Goal: Find specific fact: Find specific fact

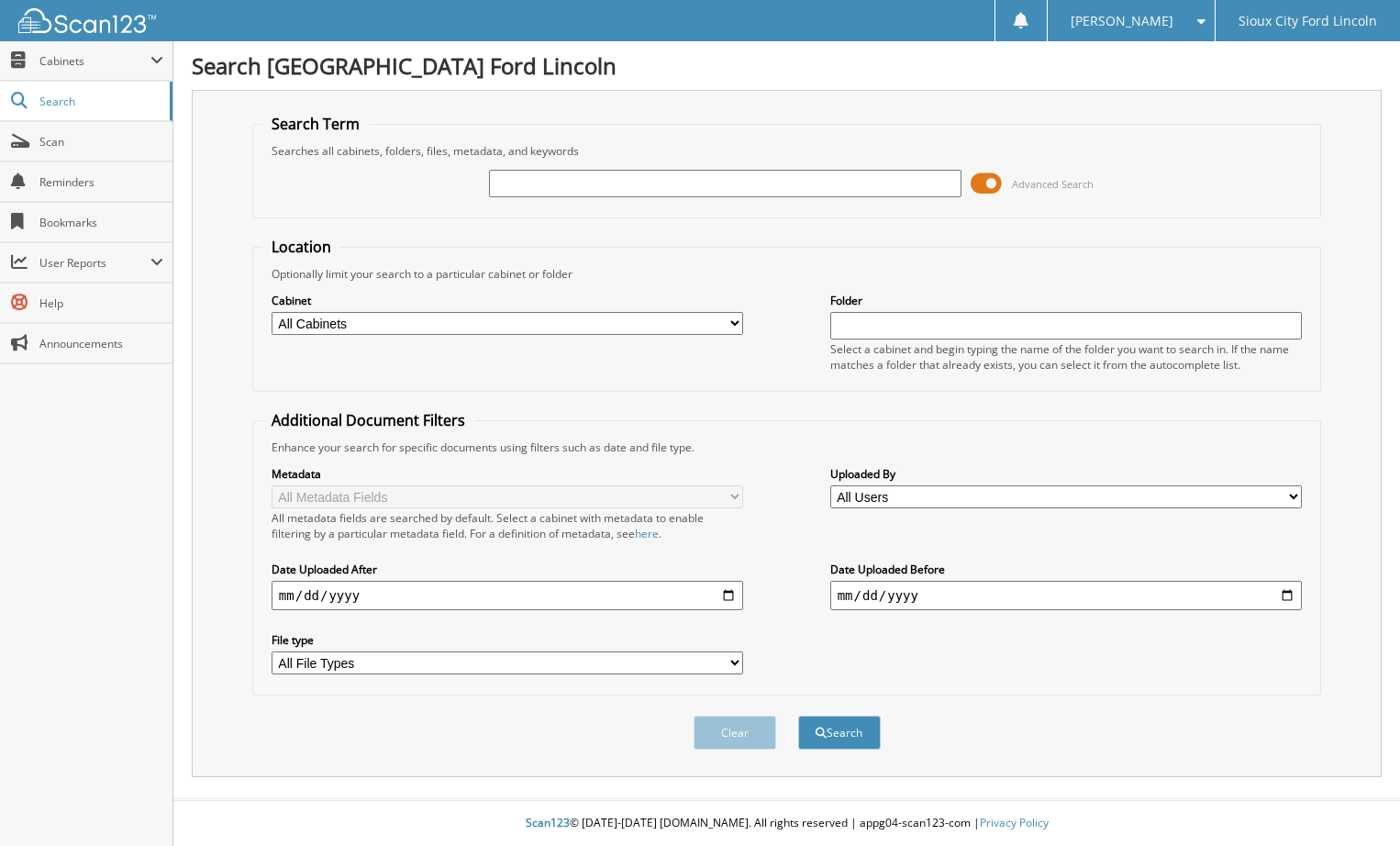
click at [537, 184] on input "text" at bounding box center [725, 184] width 472 height 28
type input "945273"
click at [798, 716] on button "Search" at bounding box center [839, 732] width 83 height 34
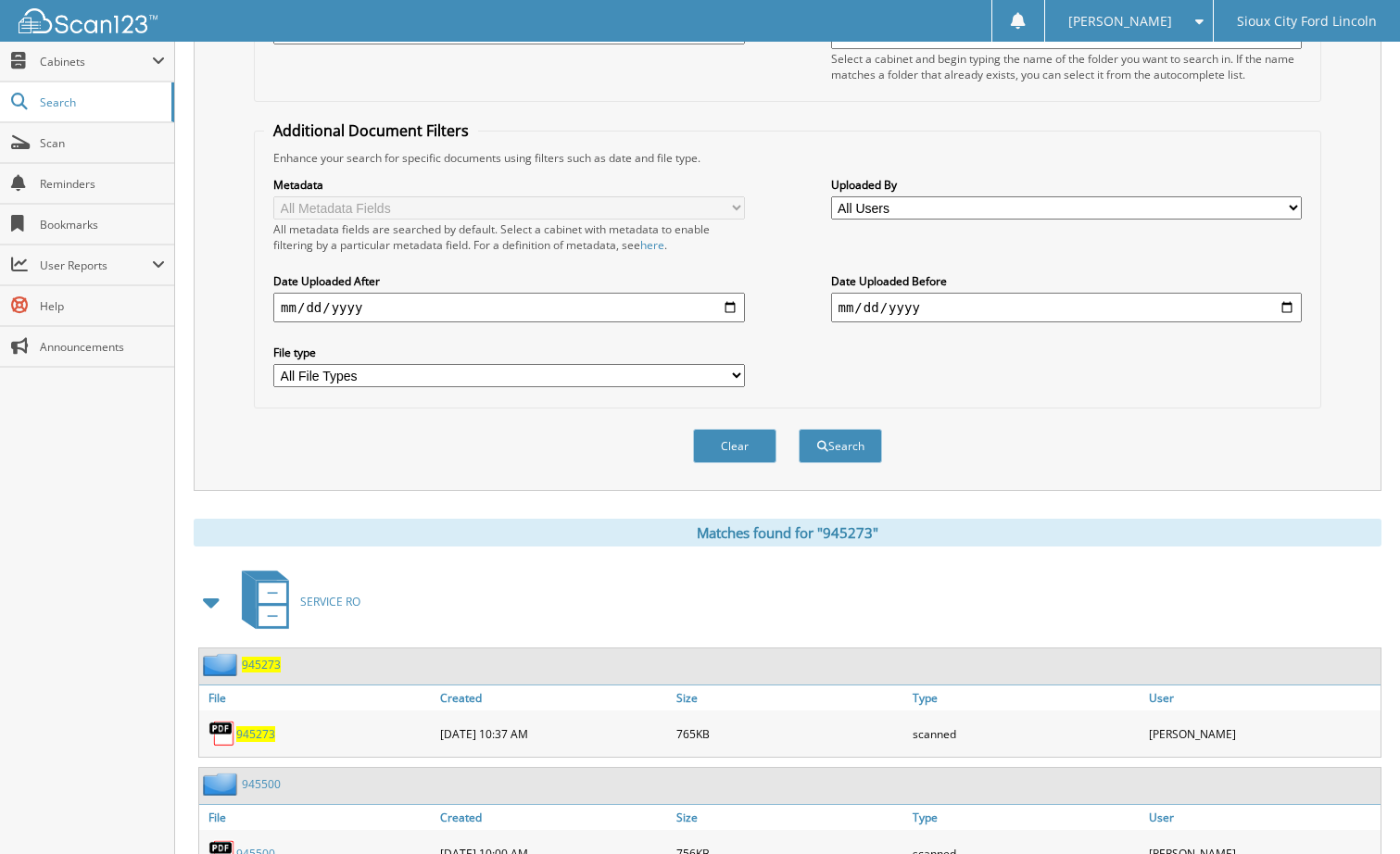
scroll to position [370, 0]
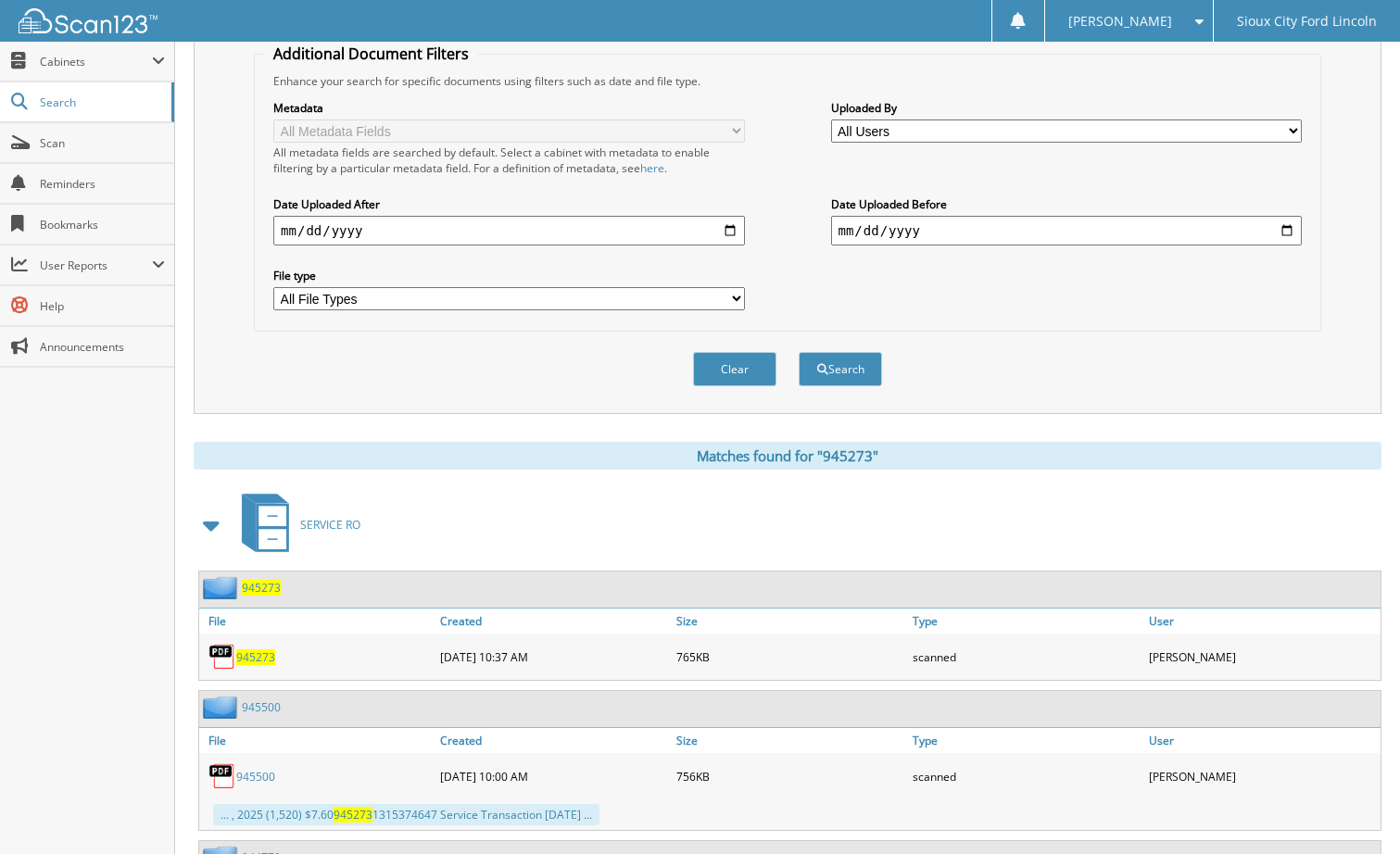
click at [261, 642] on div "945273" at bounding box center [317, 657] width 236 height 37
click at [264, 652] on span "945273" at bounding box center [256, 657] width 39 height 16
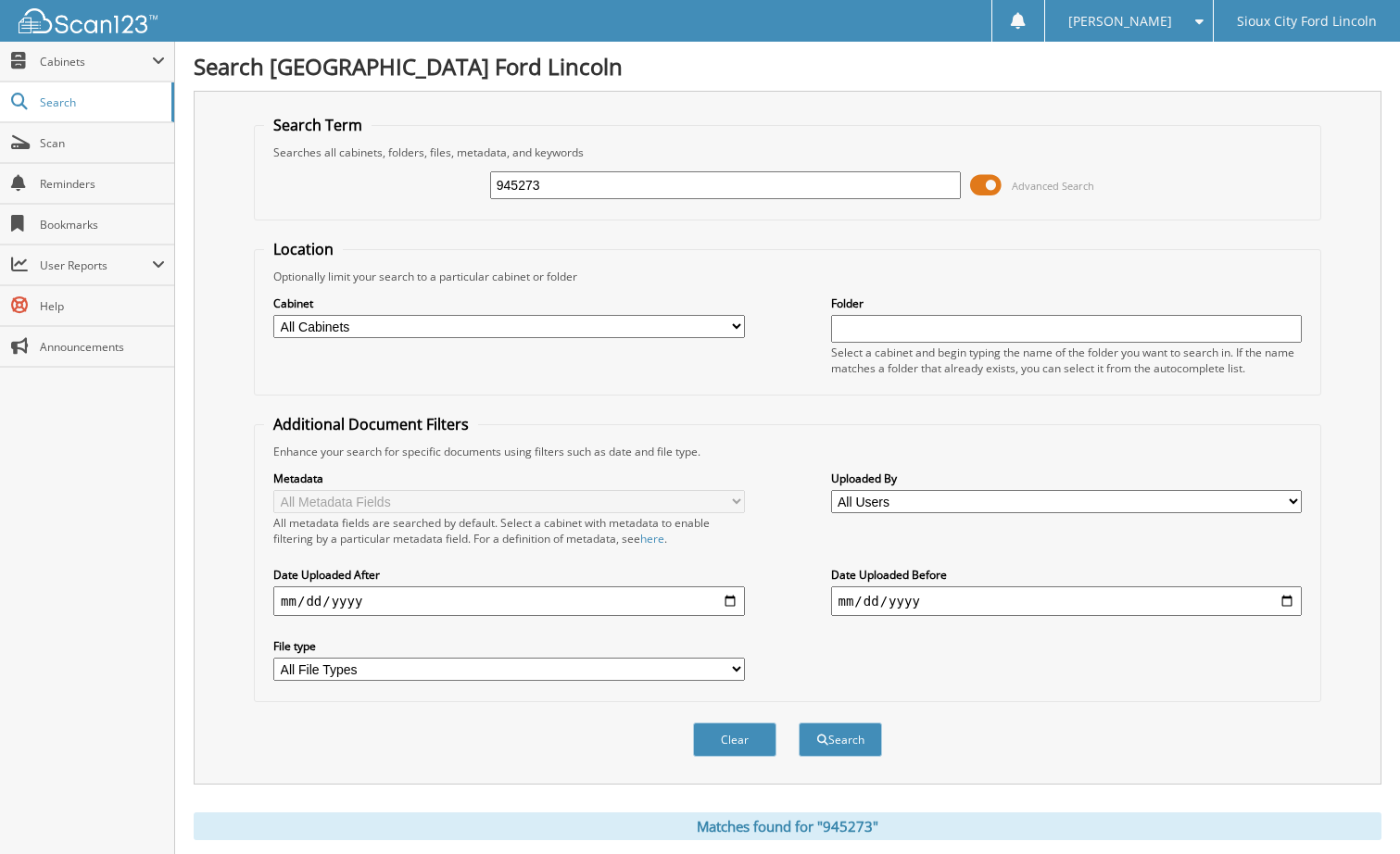
drag, startPoint x: 571, startPoint y: 179, endPoint x: 192, endPoint y: 185, distance: 379.0
click at [195, 186] on div "Search Term Searches all cabinets, folders, files, metadata, and keywords 94527…" at bounding box center [788, 437] width 1188 height 694
type input "946273"
click at [799, 722] on button "Search" at bounding box center [840, 739] width 83 height 34
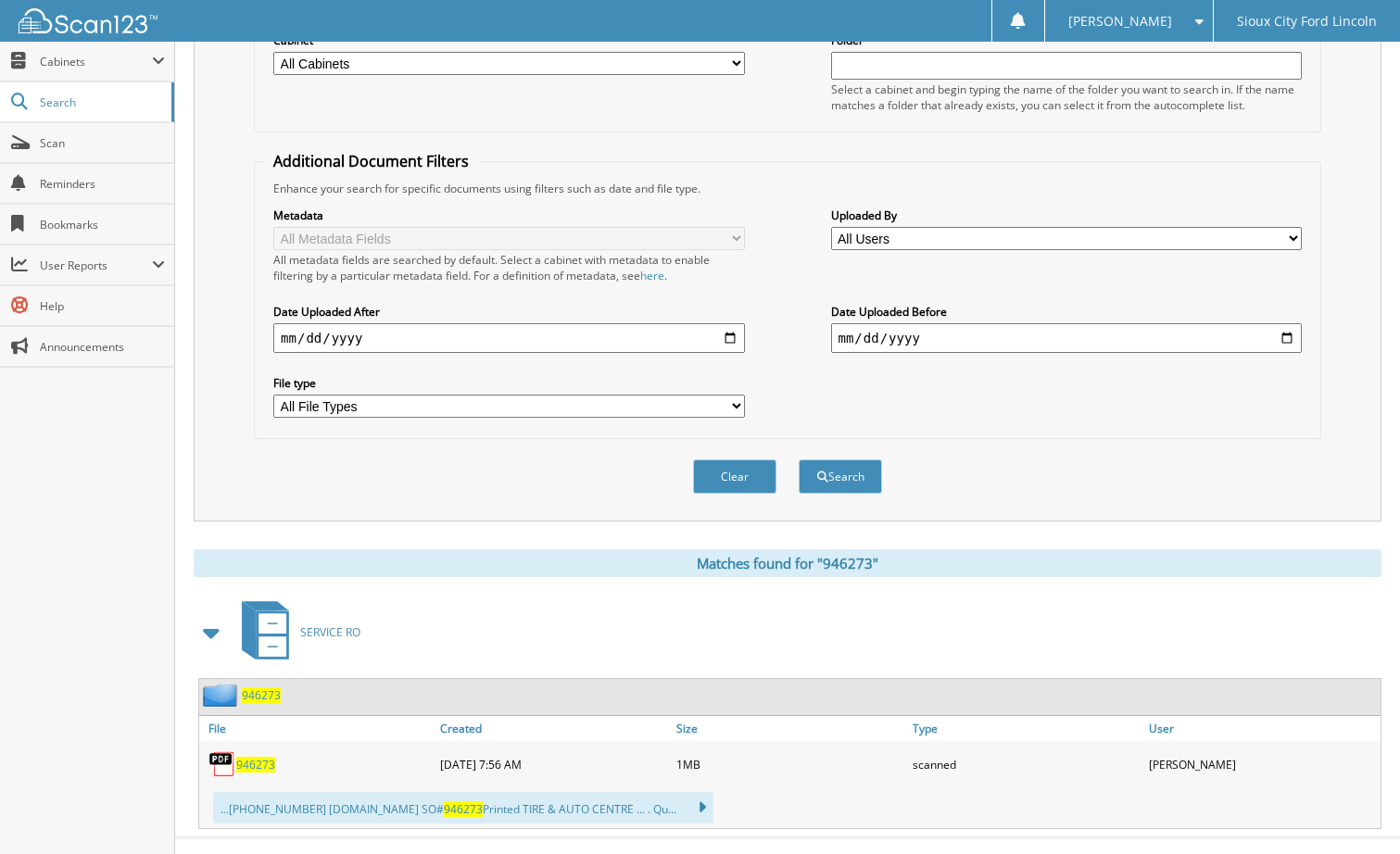
scroll to position [295, 0]
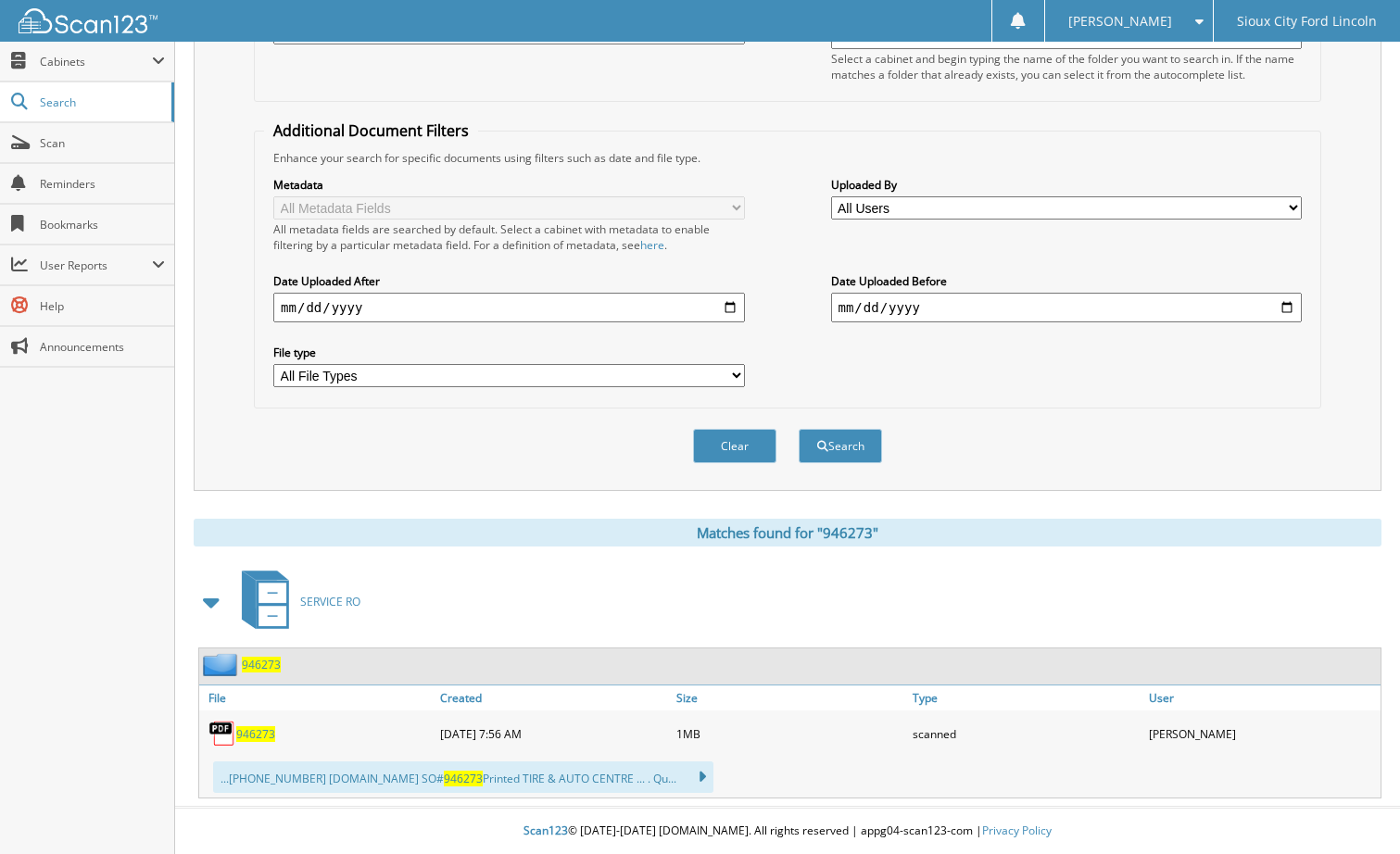
click at [263, 733] on span "946273" at bounding box center [256, 734] width 39 height 16
